Goal: Task Accomplishment & Management: Manage account settings

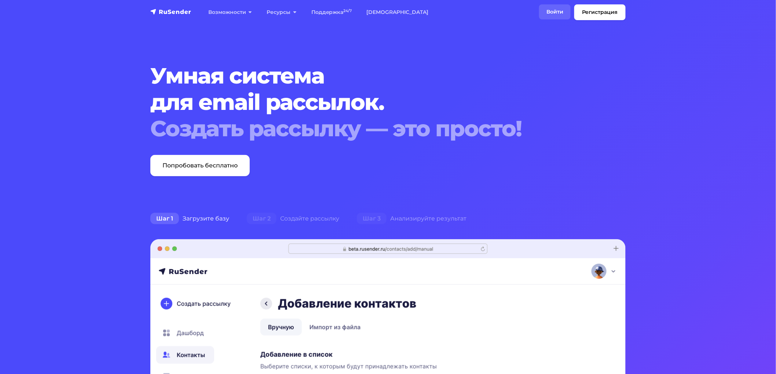
click at [552, 6] on link "Войти" at bounding box center [555, 11] width 32 height 15
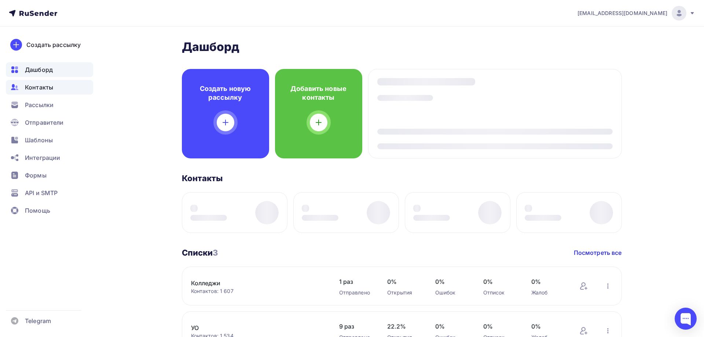
click at [41, 90] on span "Контакты" at bounding box center [39, 87] width 28 height 9
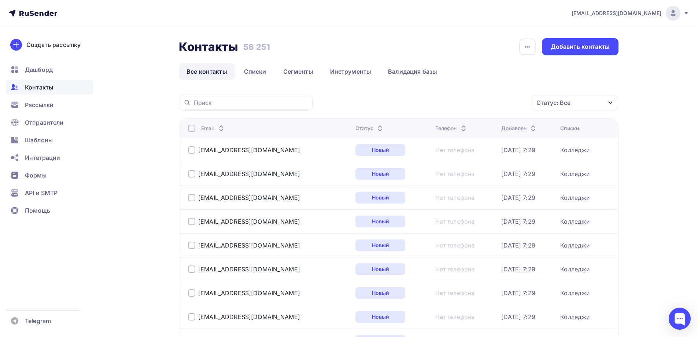
click at [379, 130] on icon at bounding box center [380, 129] width 3 height 1
click at [377, 129] on icon at bounding box center [378, 129] width 3 height 1
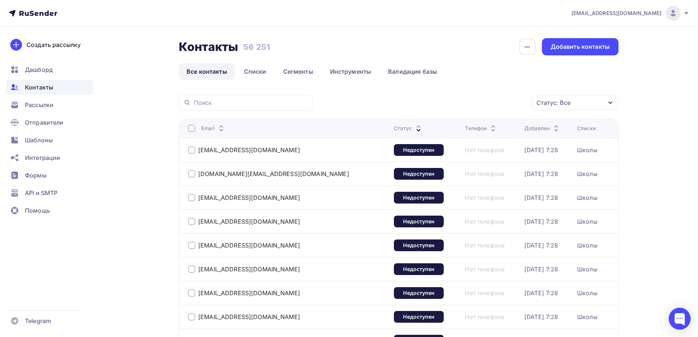
click at [189, 128] on div at bounding box center [191, 128] width 7 height 7
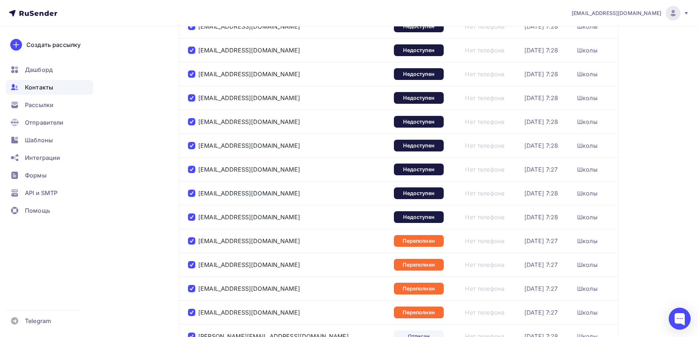
scroll to position [78, 0]
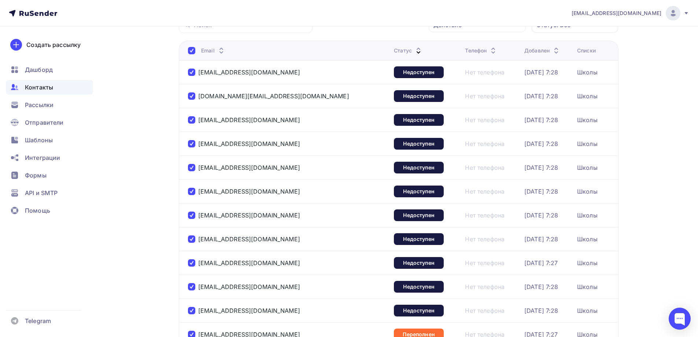
click at [192, 48] on div at bounding box center [191, 50] width 7 height 7
click at [191, 73] on div at bounding box center [191, 72] width 7 height 7
click at [191, 97] on div at bounding box center [191, 95] width 7 height 7
click at [191, 119] on div at bounding box center [191, 119] width 7 height 7
click at [192, 143] on div at bounding box center [191, 143] width 7 height 7
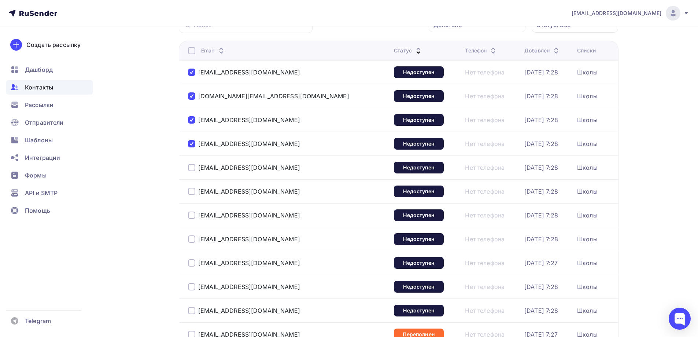
click at [190, 52] on div at bounding box center [191, 50] width 7 height 7
click at [192, 50] on div at bounding box center [191, 50] width 7 height 7
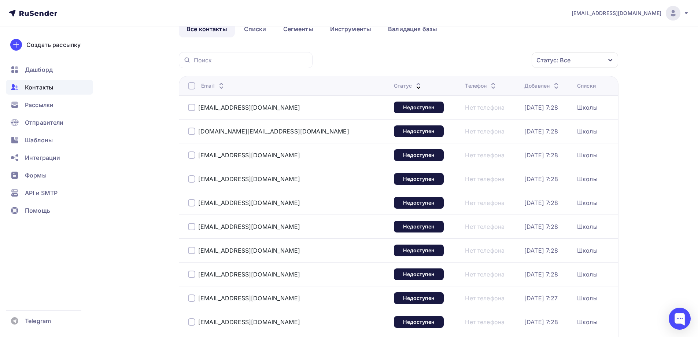
scroll to position [0, 0]
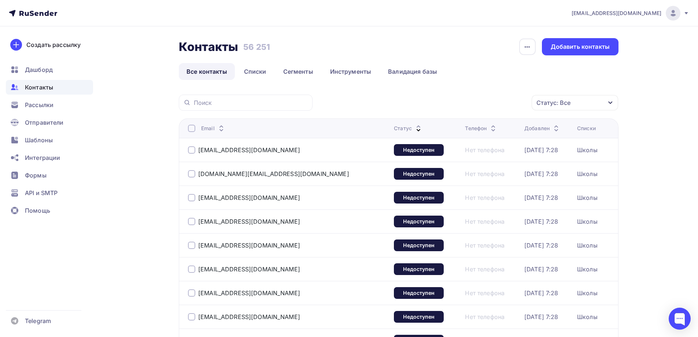
click at [579, 106] on div "Статус: Все" at bounding box center [575, 102] width 86 height 15
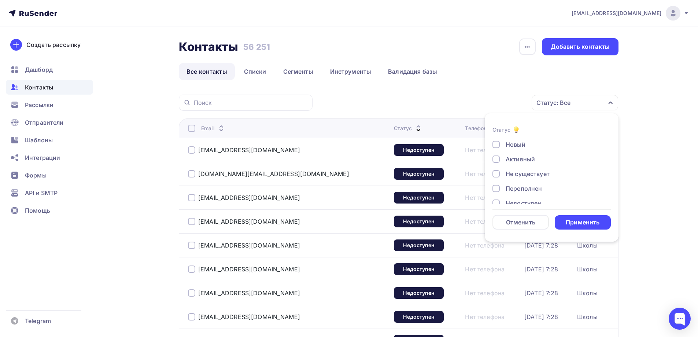
click at [528, 174] on div "Не существует" at bounding box center [528, 173] width 44 height 9
click at [530, 185] on div "Переполнен" at bounding box center [524, 188] width 36 height 9
click at [537, 169] on div "Недоступен" at bounding box center [524, 166] width 36 height 9
click at [525, 179] on div "Отписан" at bounding box center [518, 181] width 25 height 9
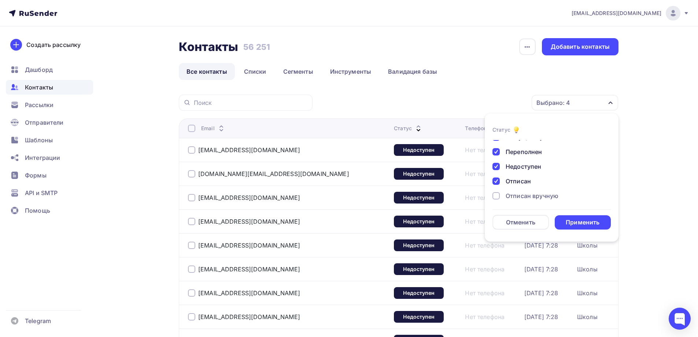
click at [537, 194] on div "Отписан вручную" at bounding box center [532, 195] width 53 height 9
click at [514, 195] on div "Жалоба" at bounding box center [517, 193] width 23 height 9
drag, startPoint x: 594, startPoint y: 222, endPoint x: 340, endPoint y: 190, distance: 256.0
click at [594, 222] on div "Применить" at bounding box center [583, 222] width 34 height 8
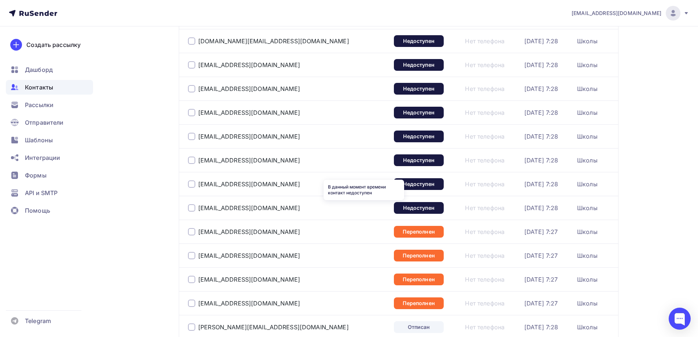
scroll to position [0, 0]
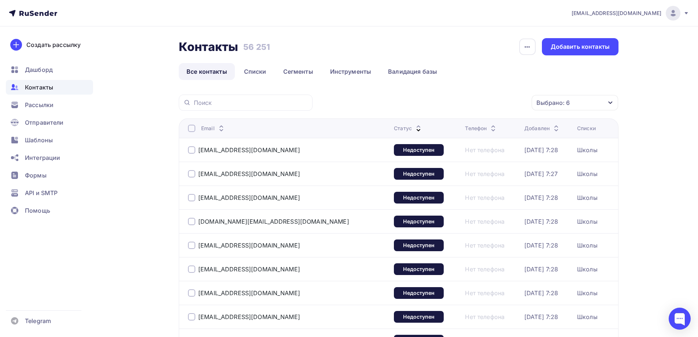
click at [192, 130] on div at bounding box center [191, 128] width 7 height 7
click at [513, 100] on icon "button" at bounding box center [516, 102] width 9 height 9
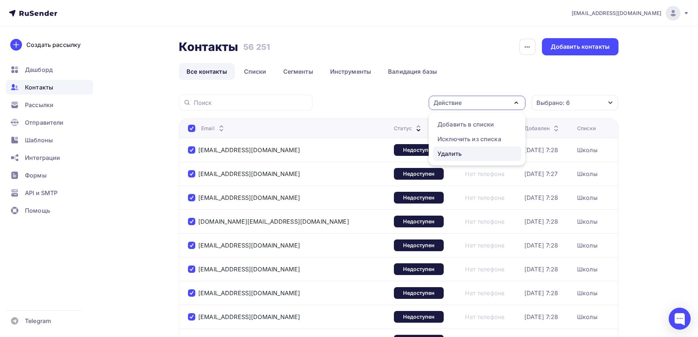
click at [471, 151] on div "Удалить" at bounding box center [477, 153] width 79 height 9
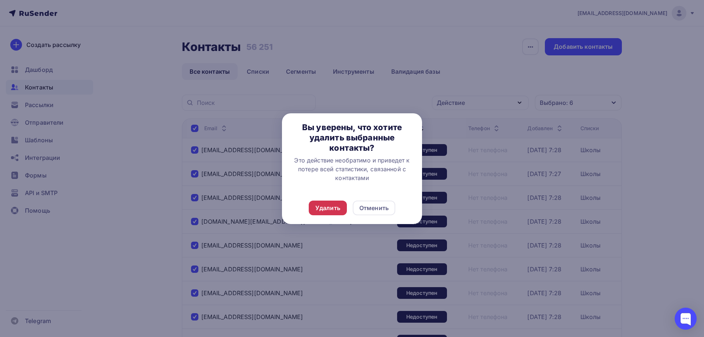
click at [328, 209] on div "Удалить" at bounding box center [327, 207] width 25 height 9
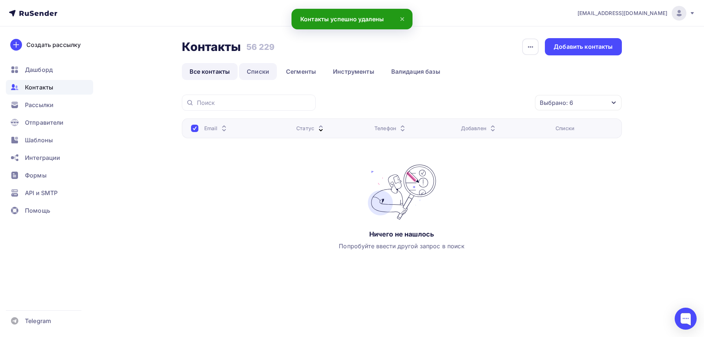
click at [266, 71] on link "Списки" at bounding box center [258, 71] width 38 height 17
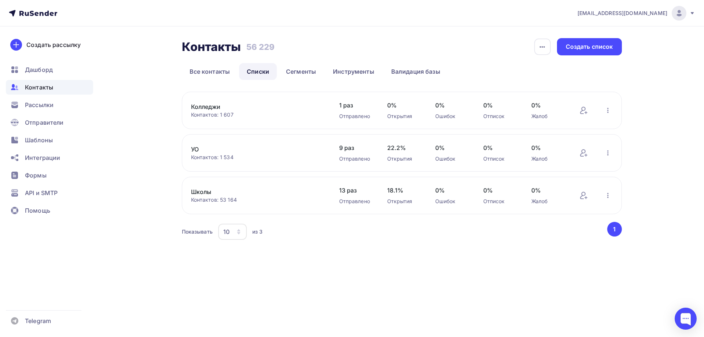
click at [204, 192] on link "Школы" at bounding box center [253, 191] width 125 height 9
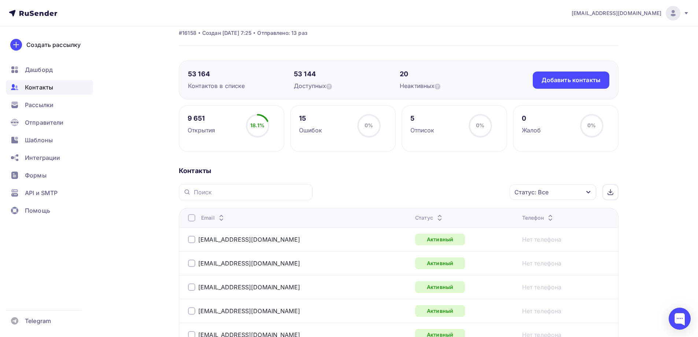
scroll to position [73, 0]
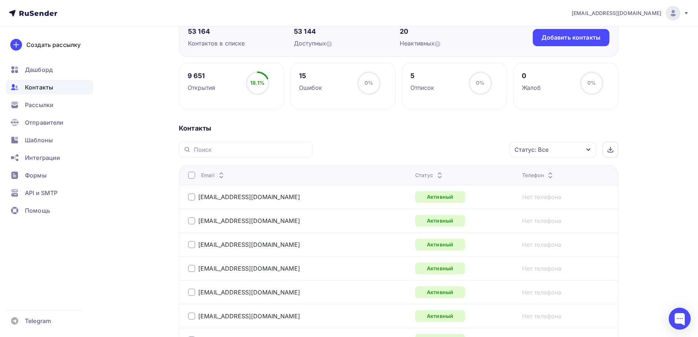
click at [543, 149] on div "Статус: Все" at bounding box center [532, 149] width 34 height 9
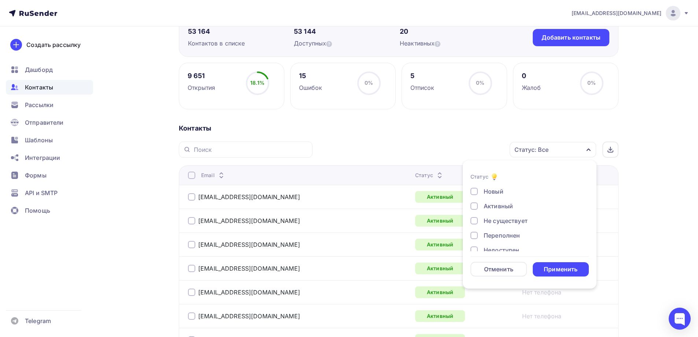
click at [506, 217] on div "Не существует" at bounding box center [506, 220] width 44 height 9
click at [506, 234] on div "Переполнен" at bounding box center [502, 235] width 36 height 9
click at [507, 197] on div "Недоступен" at bounding box center [502, 196] width 36 height 9
click at [505, 210] on div "Отписан" at bounding box center [496, 211] width 25 height 9
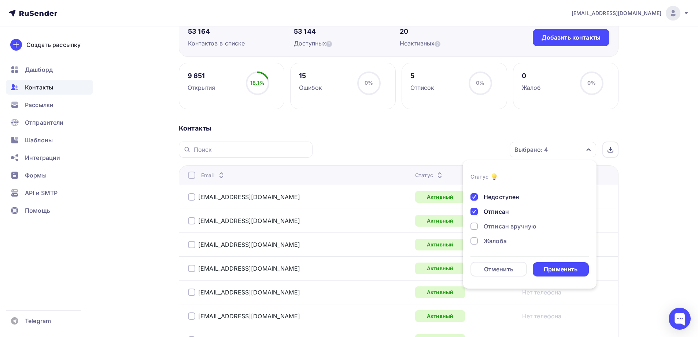
click at [511, 224] on div "Отписан вручную" at bounding box center [510, 226] width 53 height 9
click at [501, 242] on div "Жалоба" at bounding box center [495, 240] width 23 height 9
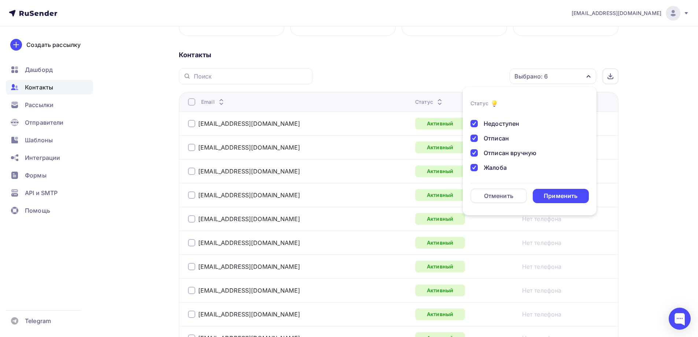
click at [558, 194] on div "Применить" at bounding box center [561, 196] width 34 height 8
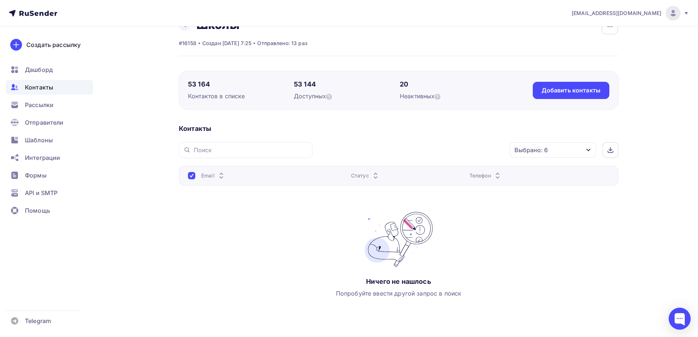
scroll to position [0, 0]
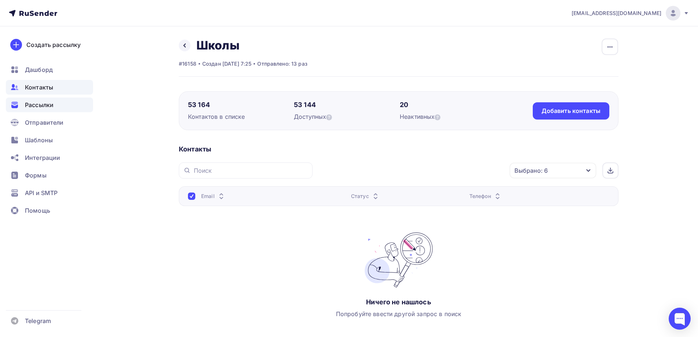
click at [43, 107] on span "Рассылки" at bounding box center [39, 104] width 29 height 9
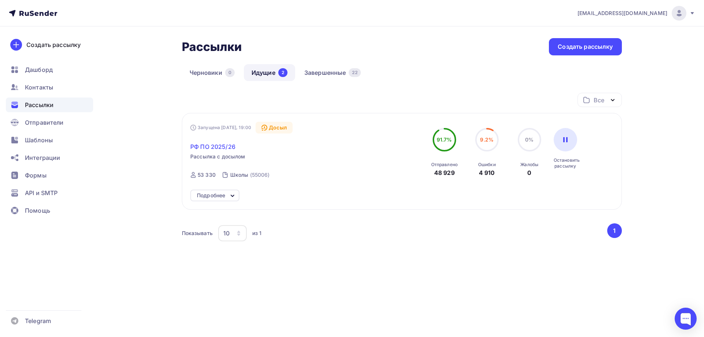
click at [218, 145] on span "РФ ПО 2025/26" at bounding box center [212, 146] width 45 height 9
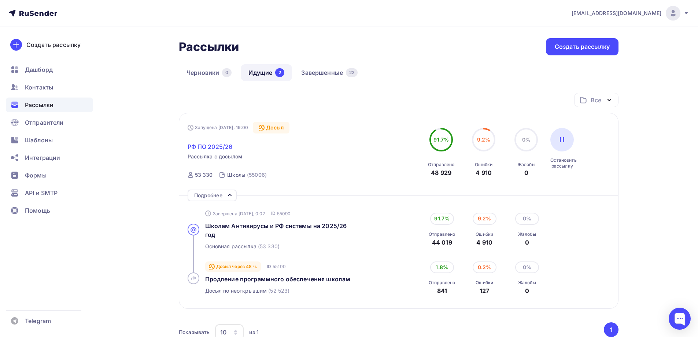
click at [221, 146] on span "РФ ПО 2025/26" at bounding box center [210, 146] width 45 height 9
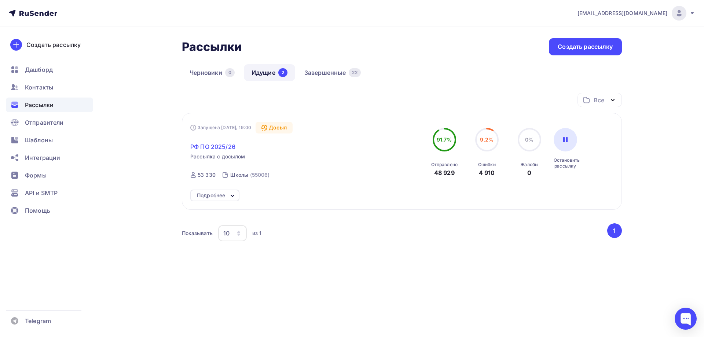
click at [216, 148] on span "РФ ПО 2025/26" at bounding box center [212, 146] width 45 height 9
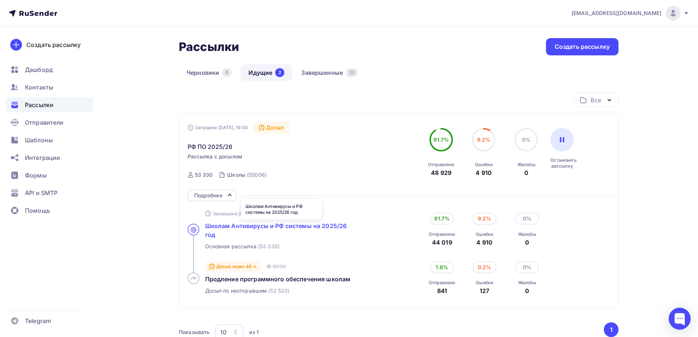
click at [323, 225] on span "Школам Антивирусы и РФ системы на 2025/26 год" at bounding box center [276, 230] width 142 height 16
